Goal: Communication & Community: Share content

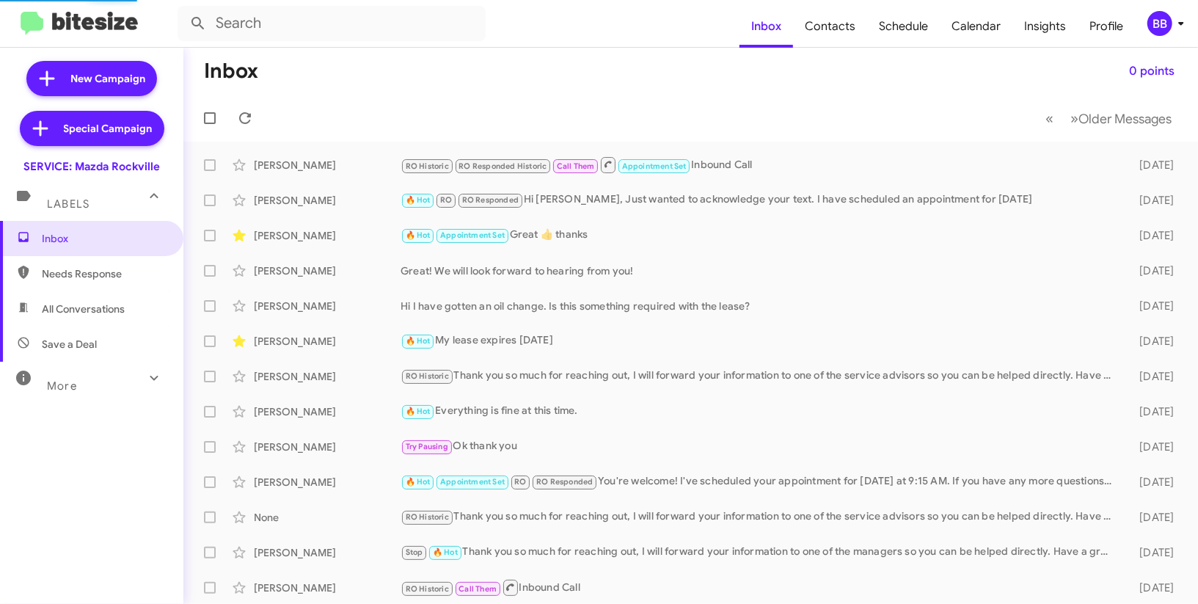
click at [1158, 15] on div "BB" at bounding box center [1159, 23] width 25 height 25
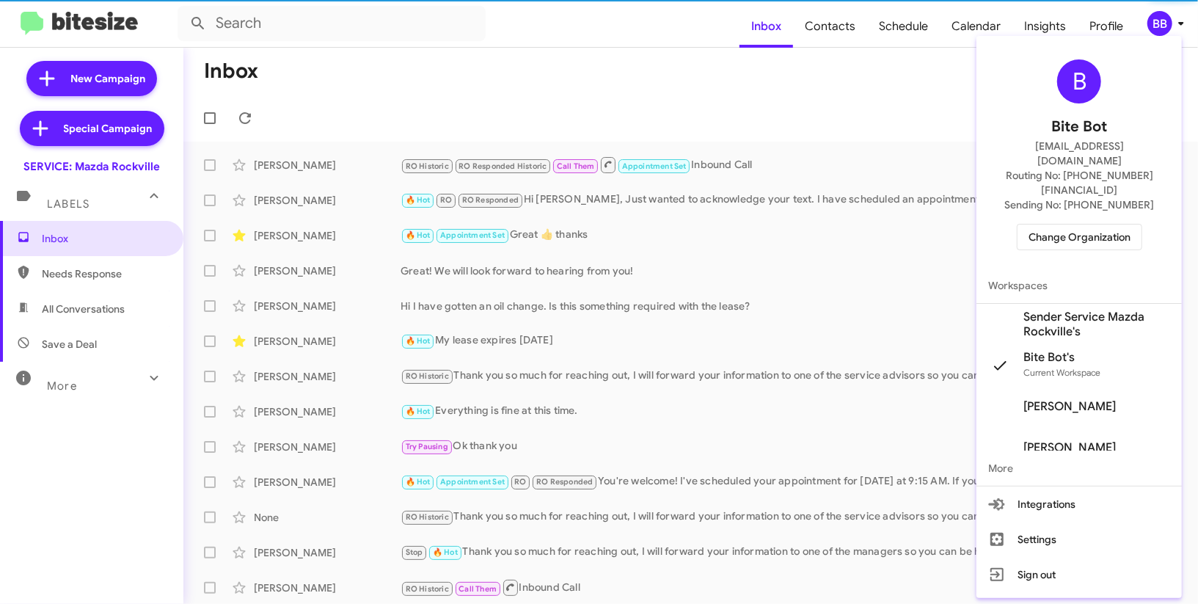
click at [1045, 310] on span "Sender Service Mazda Rockville's" at bounding box center [1096, 324] width 147 height 29
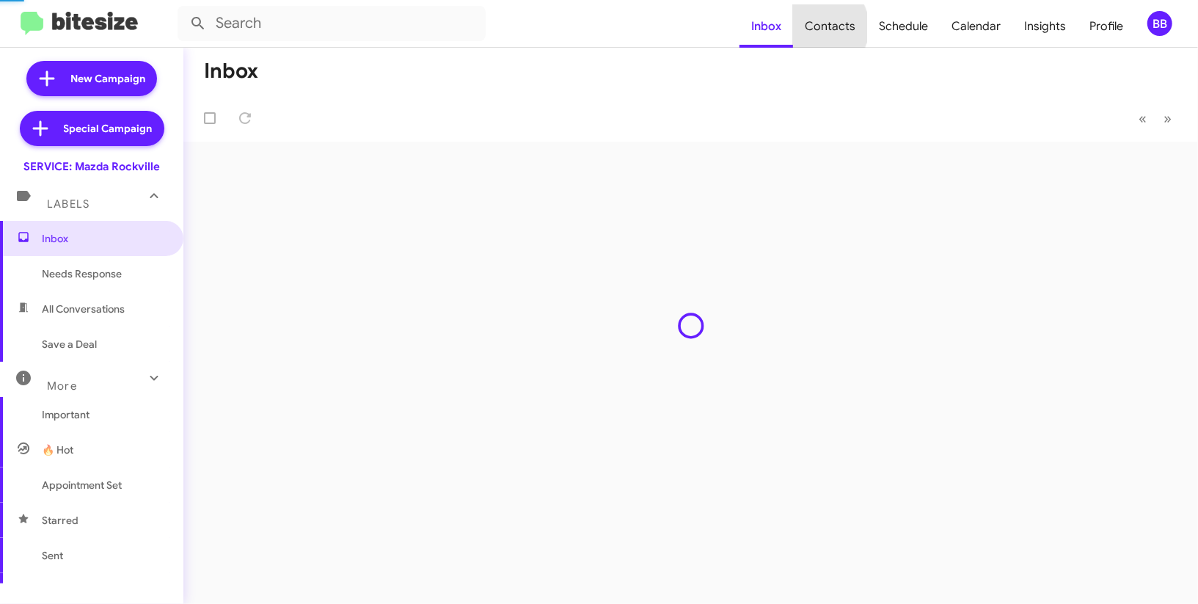
click at [821, 27] on span "Contacts" at bounding box center [830, 26] width 74 height 43
type input "in:groups"
click at [821, 27] on span "Contacts" at bounding box center [830, 26] width 74 height 43
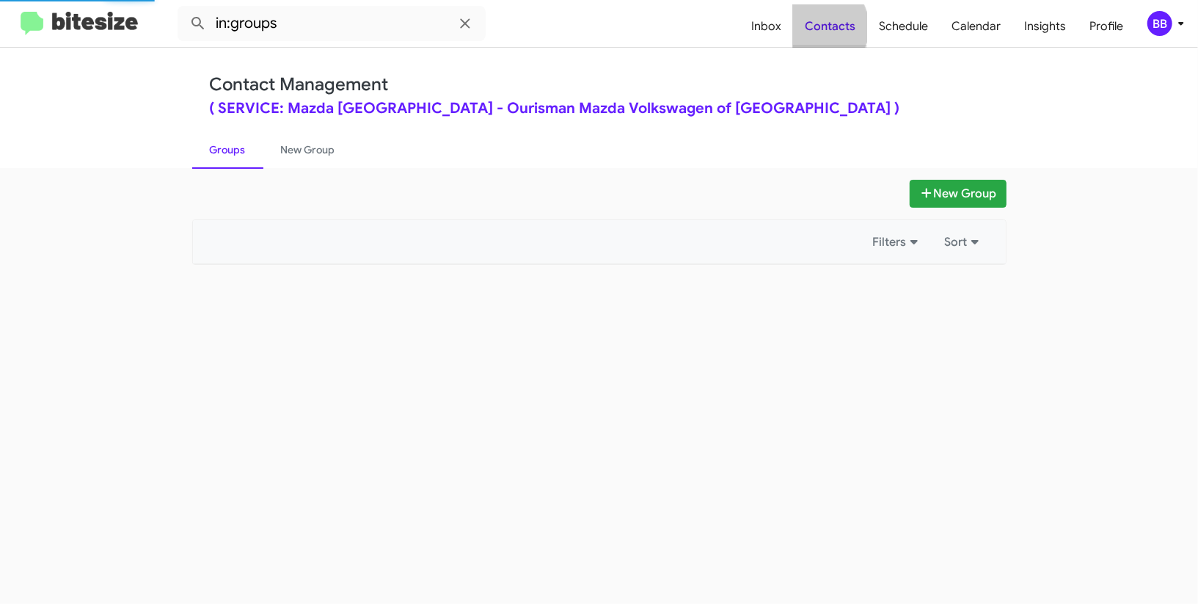
click at [831, 27] on span "Contacts" at bounding box center [830, 26] width 74 height 43
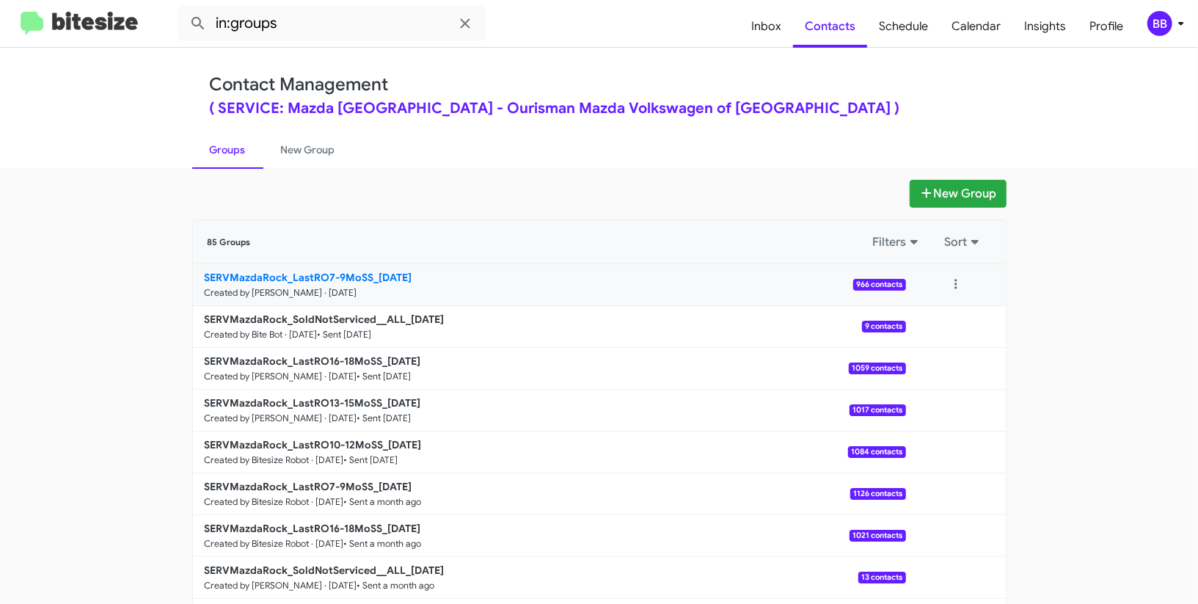
click at [337, 270] on p "SERVMazdaRock_LastRO7-9MoSS_[DATE]" at bounding box center [549, 277] width 689 height 15
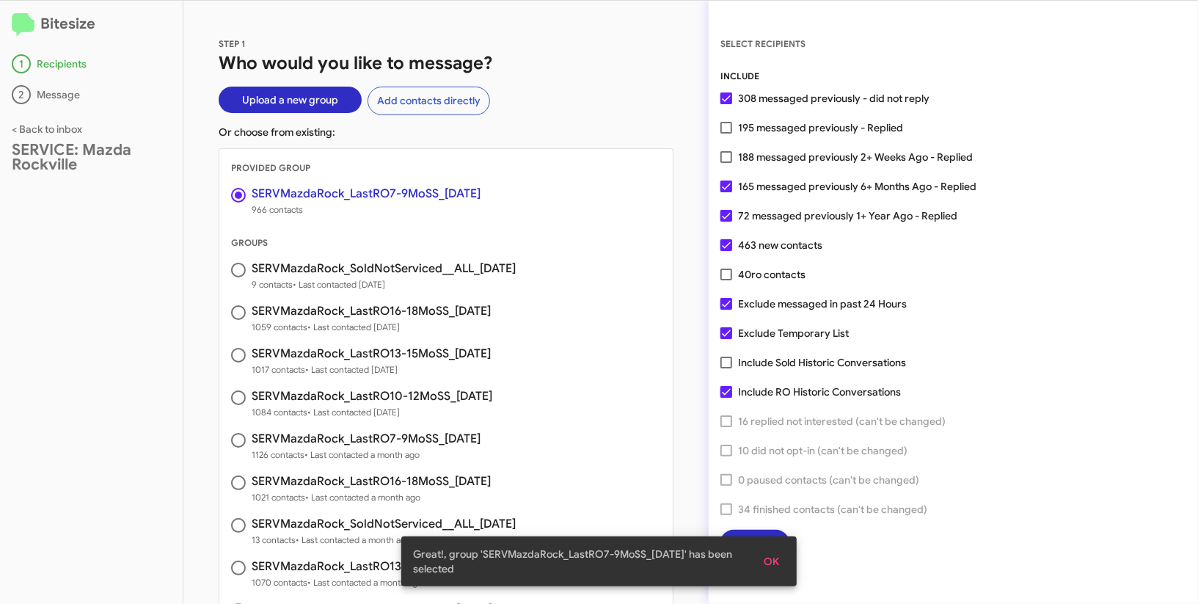
click at [857, 188] on span "165 messaged previously 6+ Months Ago - Replied" at bounding box center [857, 186] width 238 height 18
click at [726, 192] on input "165 messaged previously 6+ Months Ago - Replied" at bounding box center [725, 192] width 1 height 1
checkbox input "false"
